Goal: Navigation & Orientation: Find specific page/section

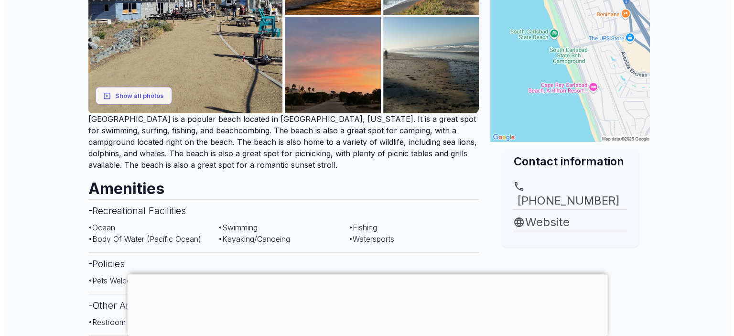
scroll to position [239, 0]
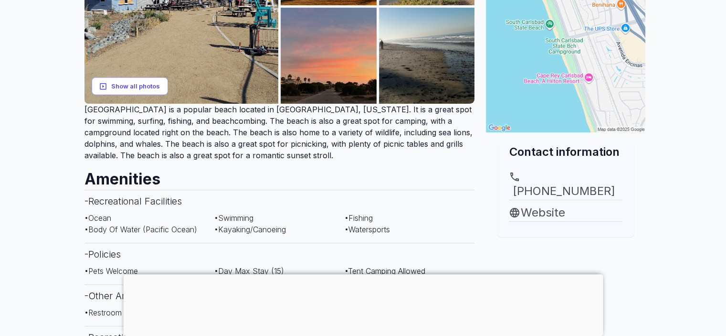
click at [139, 88] on button "Show all photos" at bounding box center [130, 86] width 76 height 18
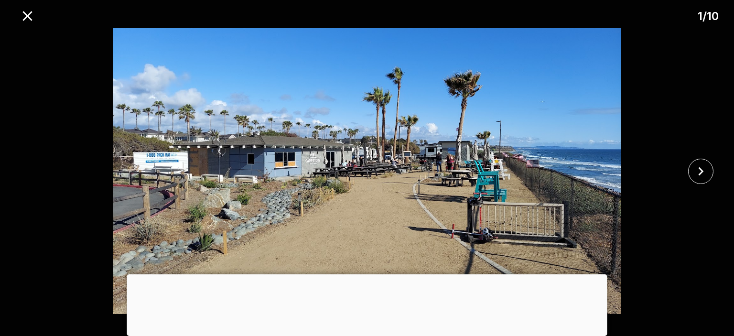
drag, startPoint x: 454, startPoint y: 168, endPoint x: 653, endPoint y: 277, distance: 227.6
click at [653, 277] on img at bounding box center [366, 171] width 611 height 286
click at [358, 274] on div at bounding box center [367, 274] width 480 height 0
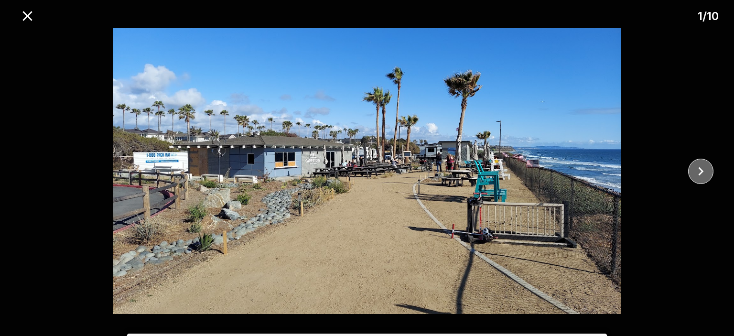
click at [697, 170] on icon "close" at bounding box center [700, 171] width 17 height 17
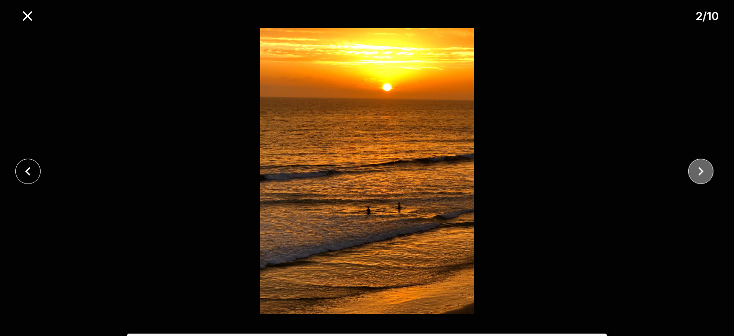
click at [697, 170] on icon "close" at bounding box center [700, 171] width 17 height 17
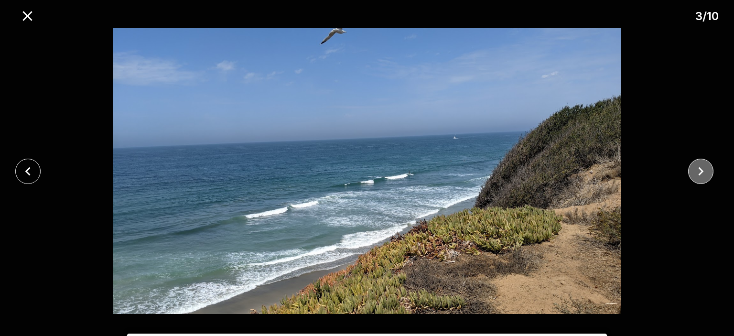
click at [697, 170] on icon "close" at bounding box center [700, 171] width 17 height 17
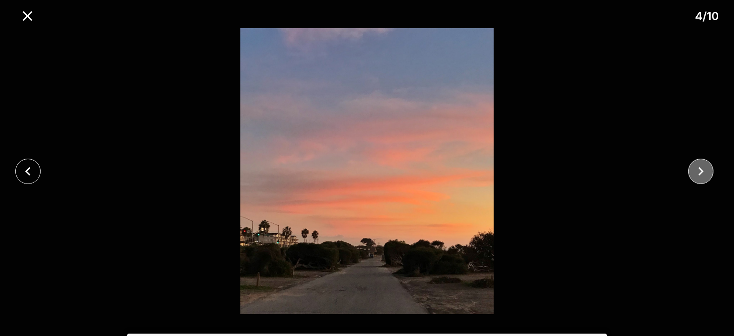
click at [696, 170] on icon "close" at bounding box center [700, 171] width 17 height 17
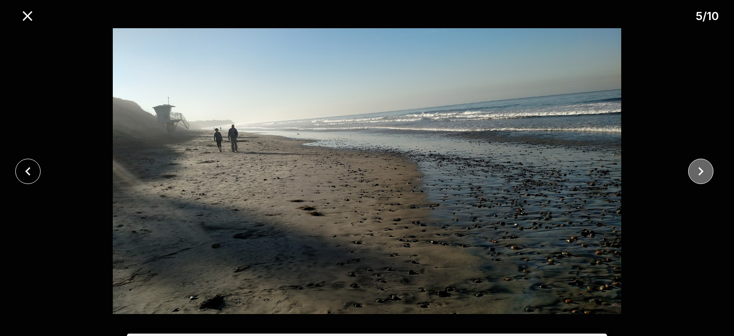
click at [697, 170] on icon "close" at bounding box center [700, 171] width 17 height 17
